Goal: Task Accomplishment & Management: Complete application form

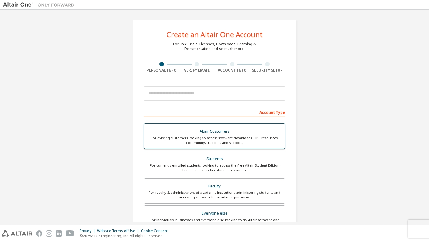
scroll to position [24, 0]
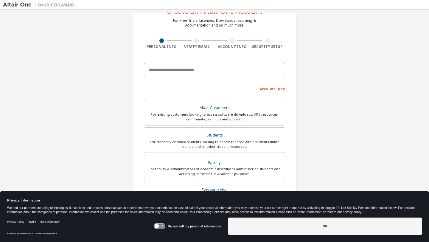
click at [195, 75] on input "email" at bounding box center [214, 70] width 141 height 14
type input "**********"
click at [229, 86] on div "Account Type" at bounding box center [214, 89] width 141 height 10
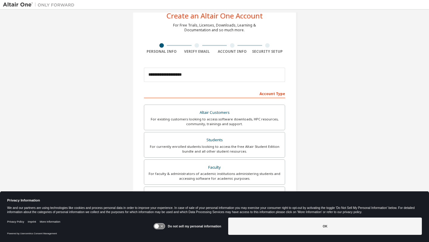
scroll to position [17, 0]
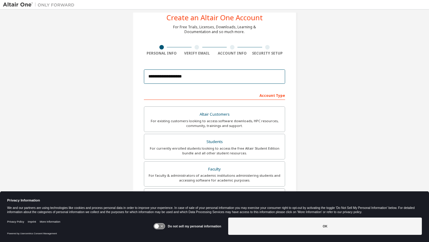
click at [197, 77] on input "**********" at bounding box center [214, 76] width 141 height 14
click at [195, 91] on div "Account Type" at bounding box center [214, 95] width 141 height 10
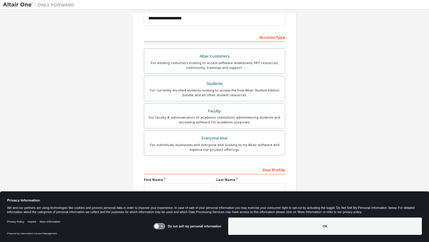
scroll to position [106, 0]
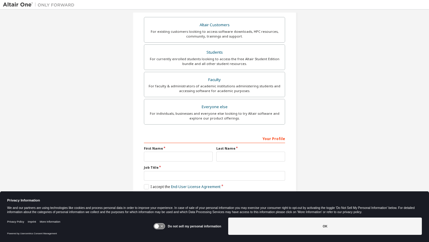
click at [177, 150] on div "First Name" at bounding box center [178, 153] width 72 height 15
click at [177, 154] on input "text" at bounding box center [178, 156] width 69 height 10
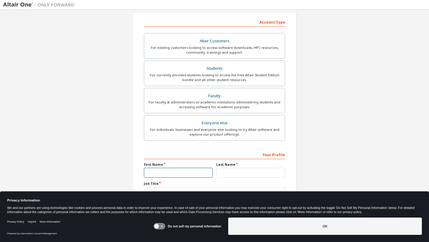
scroll to position [82, 0]
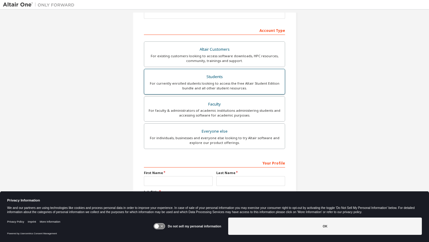
click at [201, 79] on div "Students" at bounding box center [214, 77] width 133 height 8
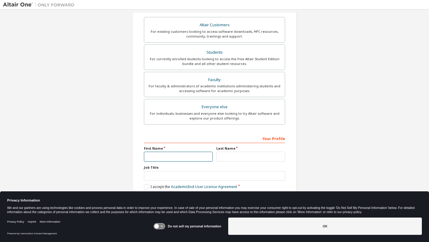
click at [170, 156] on input "text" at bounding box center [178, 156] width 69 height 10
type input "*****"
click at [228, 156] on input "text" at bounding box center [250, 156] width 69 height 10
type input "*******"
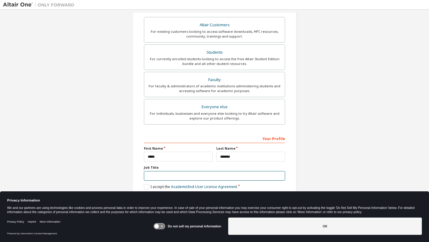
click at [164, 176] on input "text" at bounding box center [214, 176] width 141 height 10
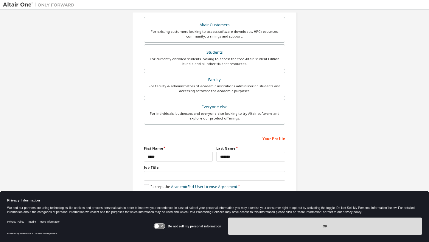
click at [371, 231] on button "OK" at bounding box center [324, 225] width 193 height 17
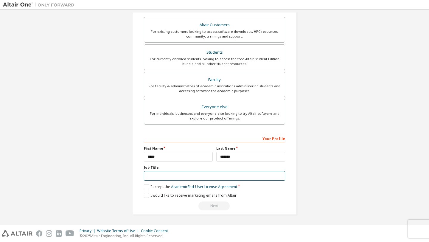
click at [165, 174] on input "text" at bounding box center [214, 176] width 141 height 10
type input "*******"
click at [145, 186] on label "I accept the Academic End-User License Agreement" at bounding box center [190, 186] width 93 height 5
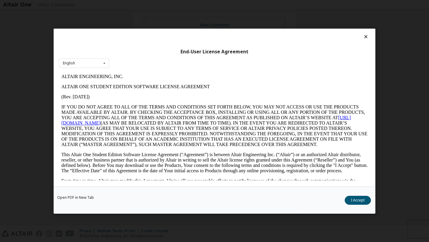
scroll to position [0, 0]
click at [361, 196] on button "I Accept" at bounding box center [357, 199] width 26 height 9
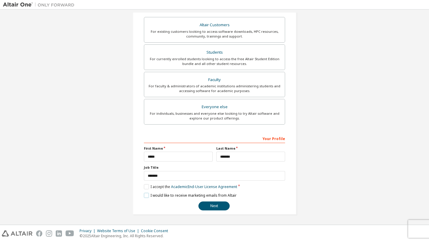
click at [144, 195] on label "I would like to receive marketing emails from Altair" at bounding box center [190, 195] width 93 height 5
click at [144, 196] on label "I would like to receive marketing emails from Altair" at bounding box center [190, 195] width 93 height 5
click at [207, 205] on button "Next" at bounding box center [213, 205] width 31 height 9
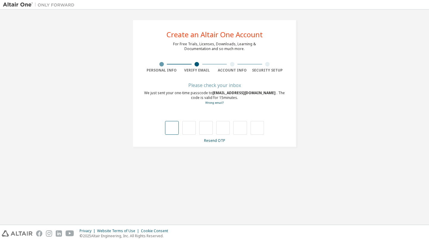
click at [176, 134] on input "text" at bounding box center [171, 128] width 13 height 14
type input "*"
click at [206, 131] on input "*" at bounding box center [205, 128] width 13 height 14
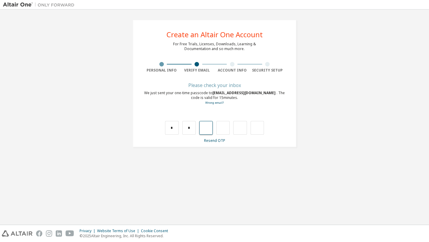
click at [206, 130] on input "text" at bounding box center [205, 128] width 13 height 14
type input "*"
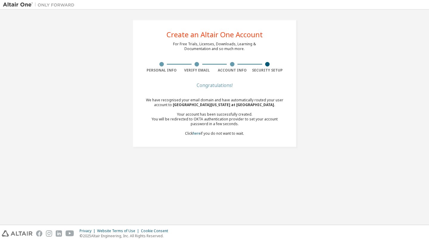
click at [220, 133] on div "We have recognised your email domain and have automatically routed your user ac…" at bounding box center [214, 117] width 141 height 38
